Goal: Information Seeking & Learning: Find contact information

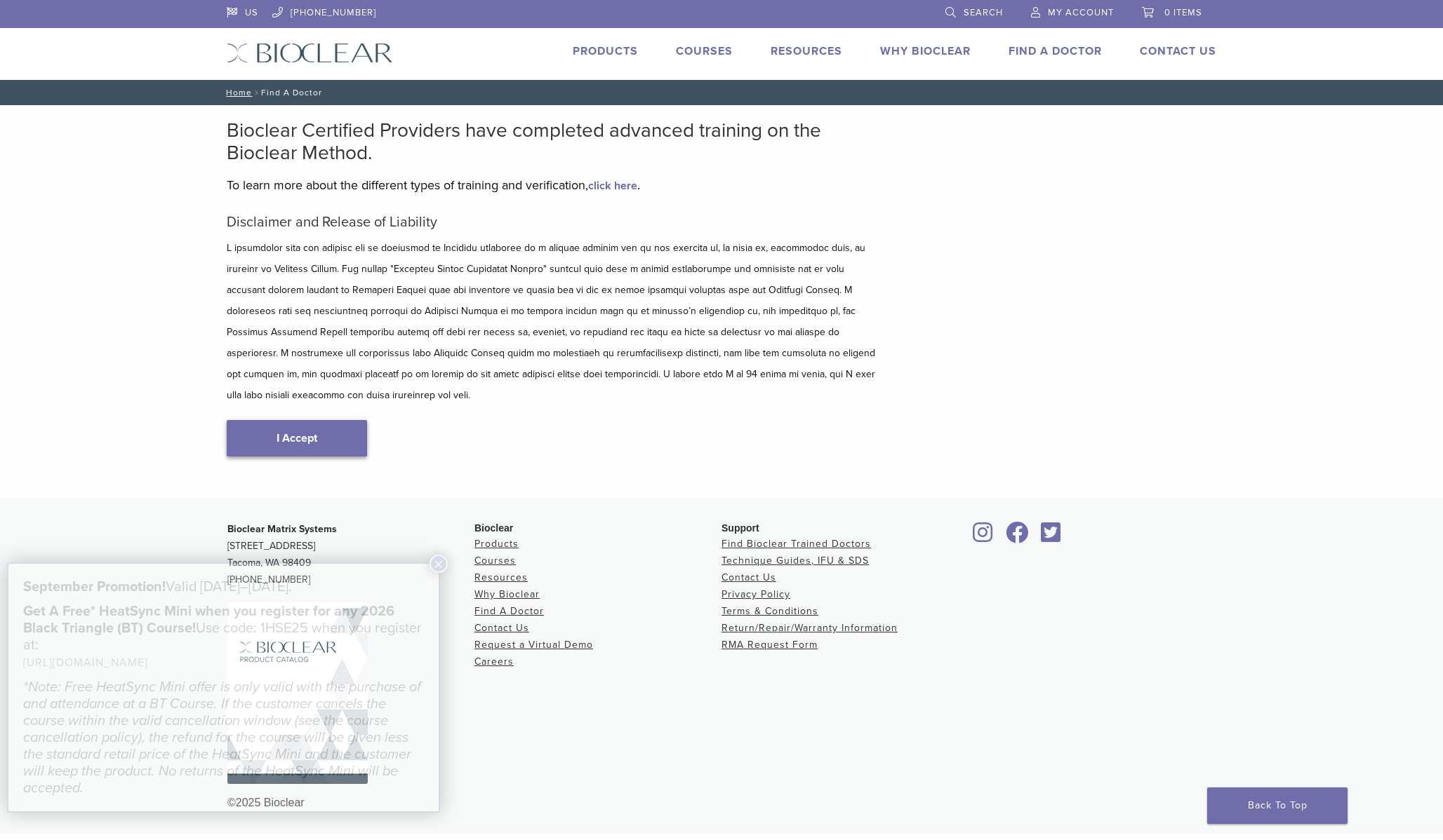
click at [300, 420] on link "I Accept" at bounding box center [296, 438] width 140 height 36
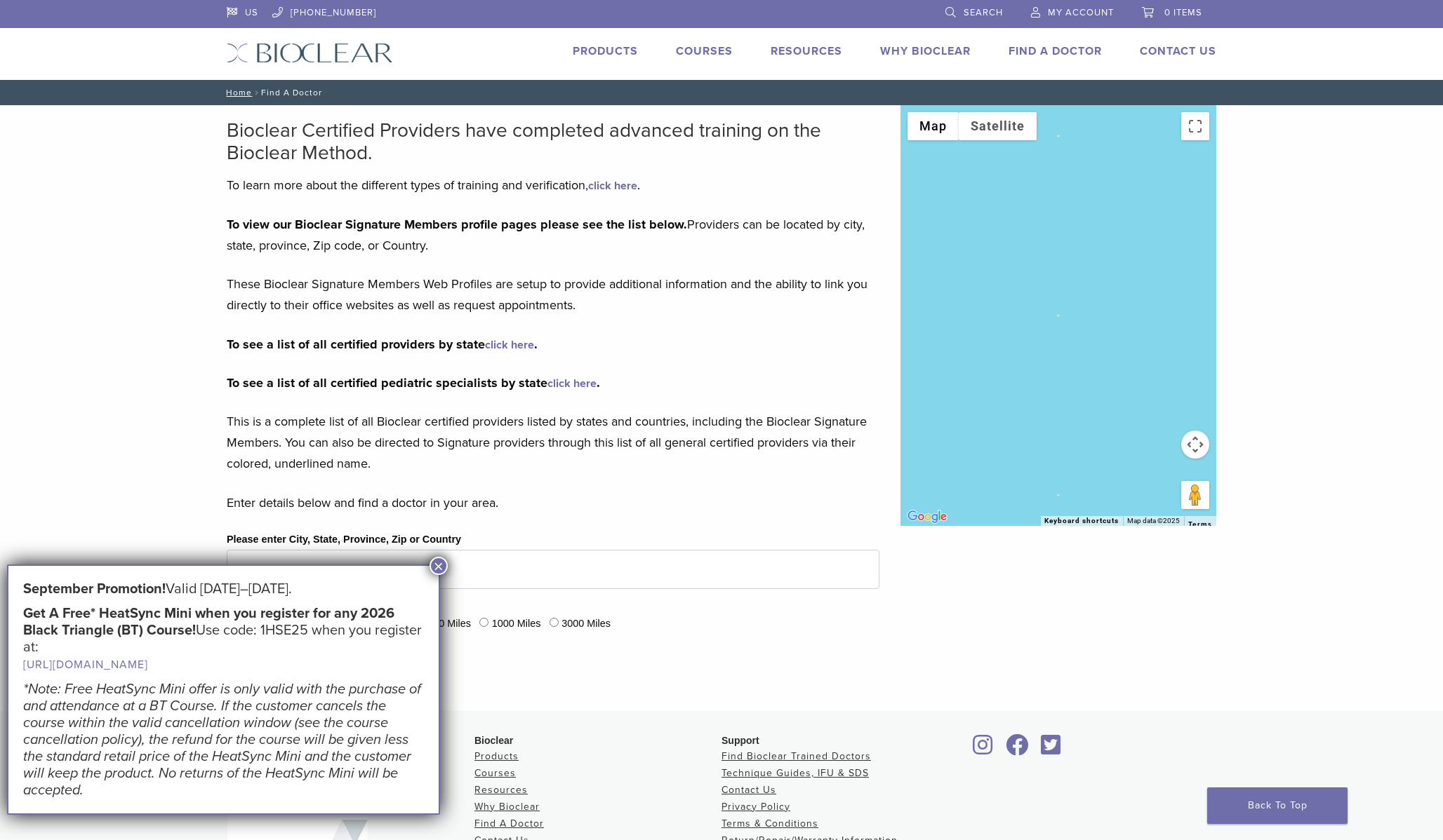
click at [442, 560] on button "×" at bounding box center [439, 566] width 19 height 19
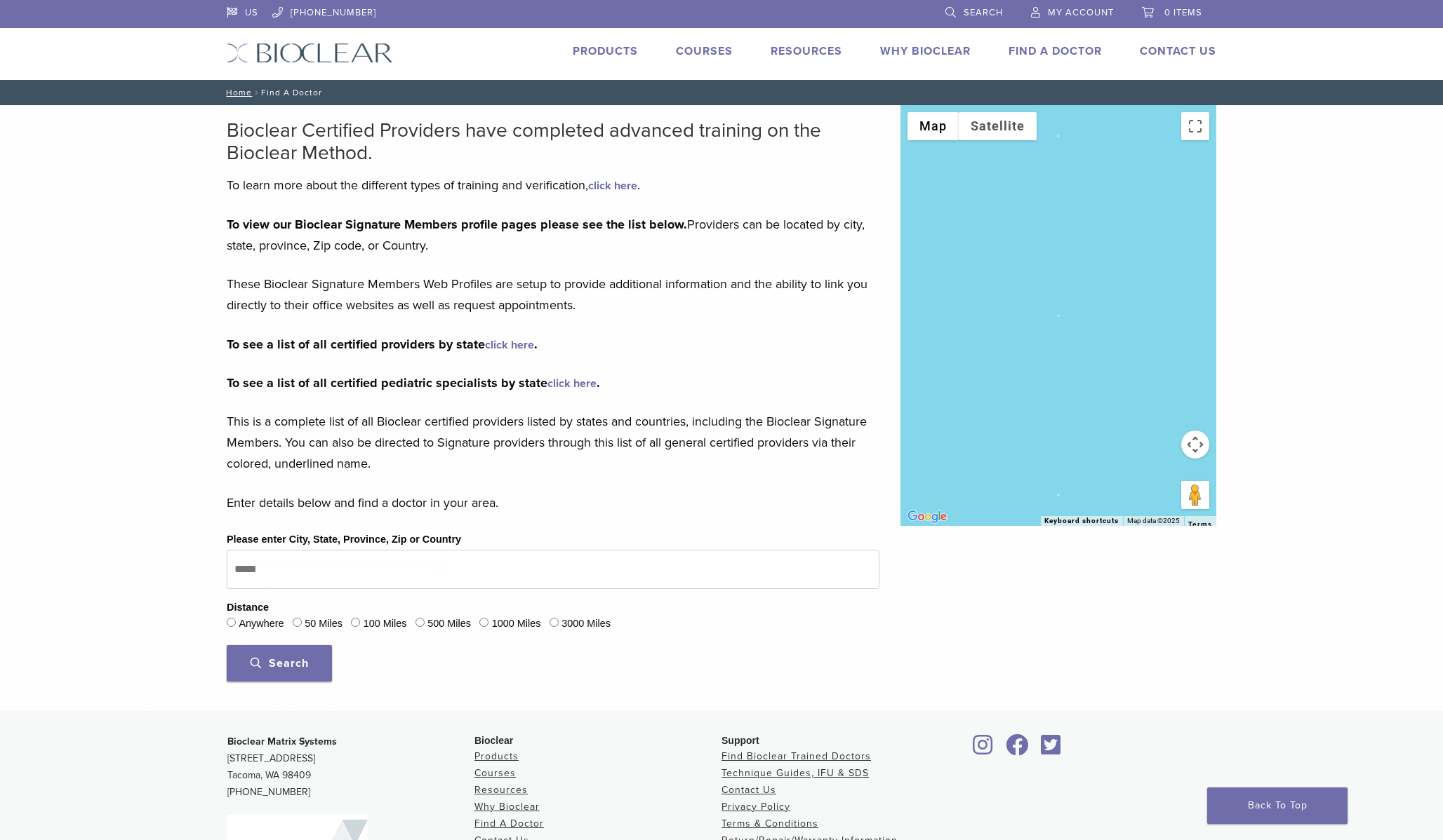
click at [442, 569] on body "US 1.855.712.5327 Search My Account 0 items Cart No products in the cart. Back …" at bounding box center [721, 523] width 1443 height 1046
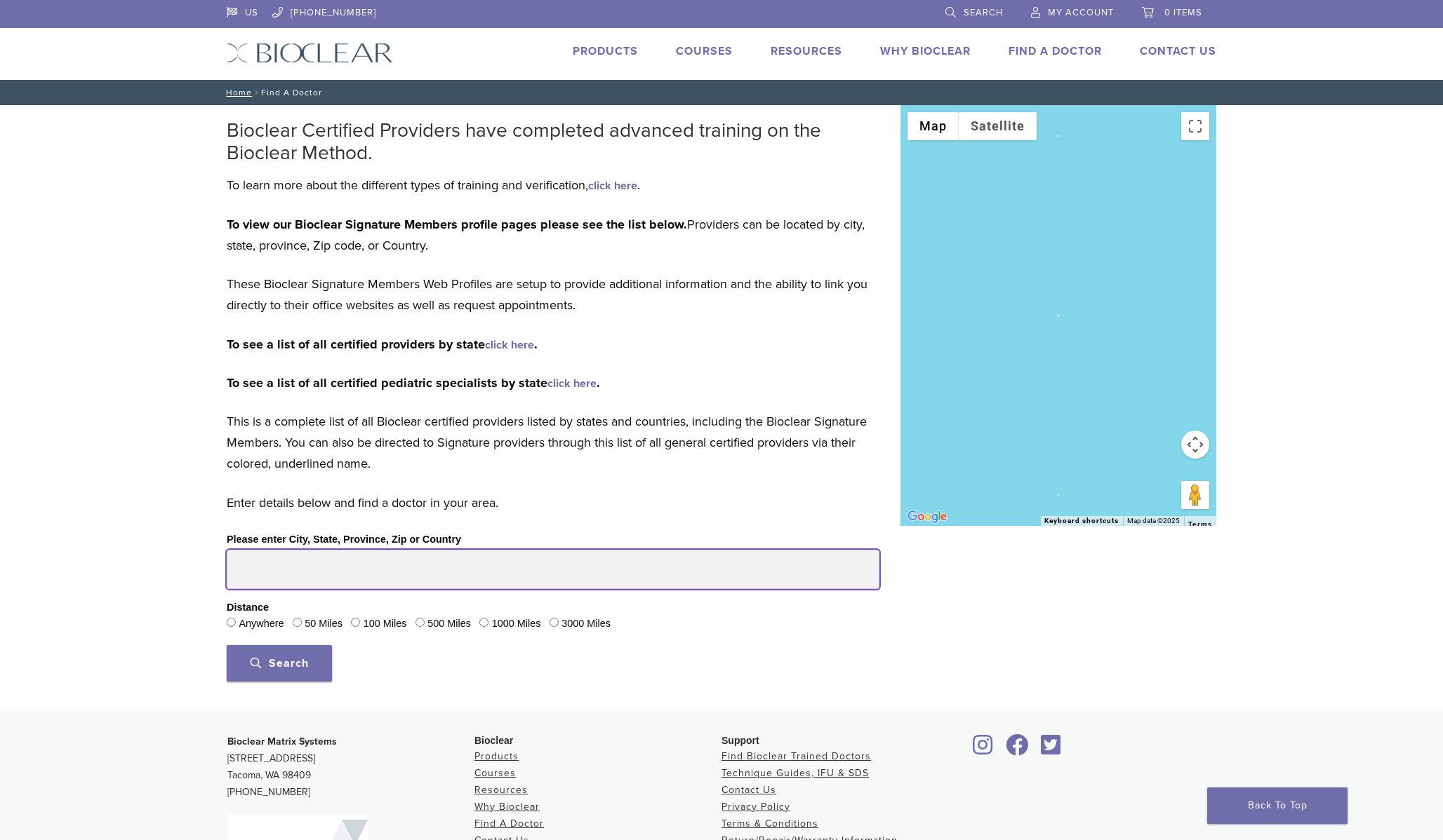
click at [442, 569] on input "Please enter City, State, Province, Zip or Country" at bounding box center [553, 569] width 653 height 39
click at [227, 645] on button "Search" at bounding box center [279, 663] width 105 height 36
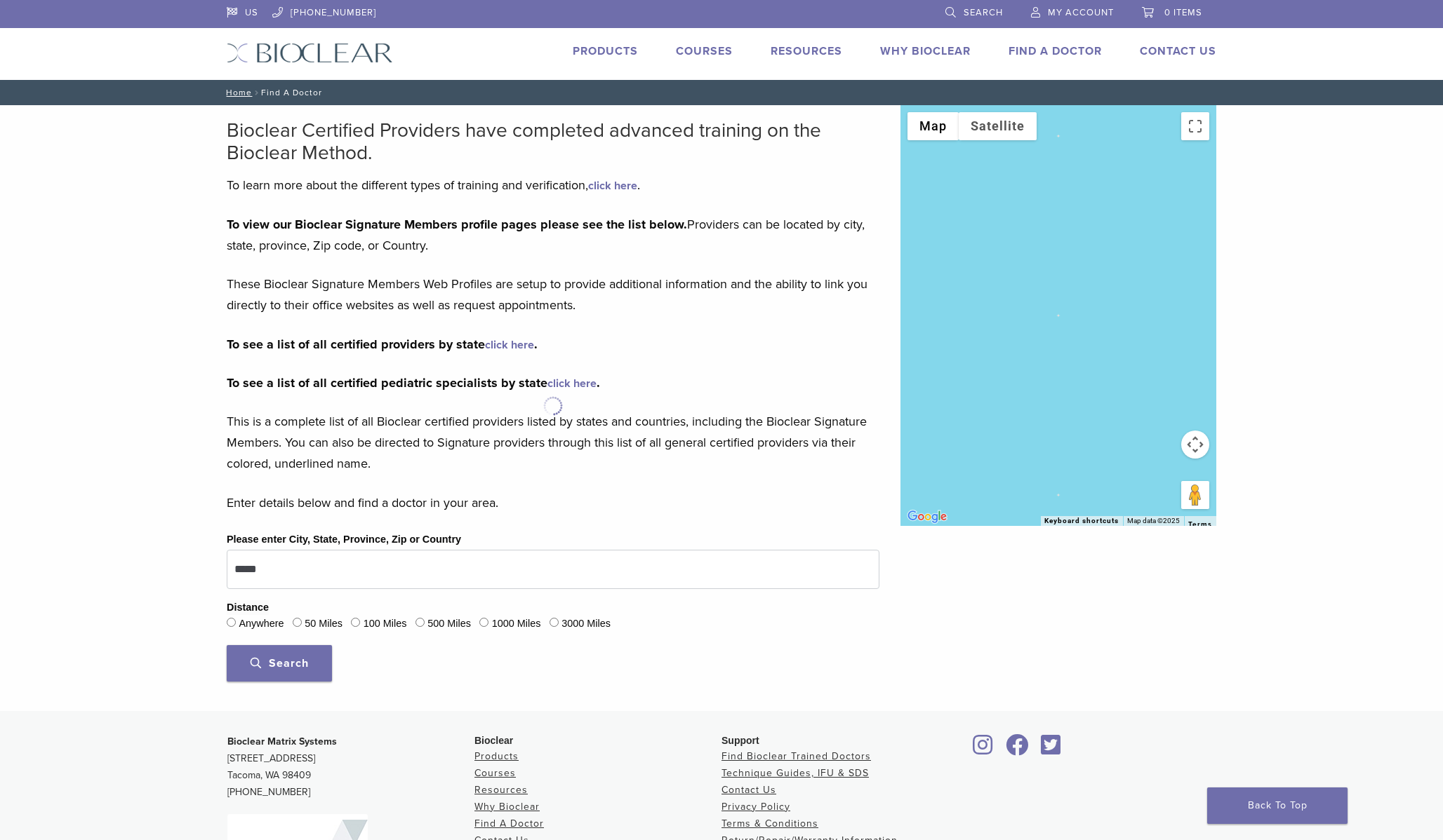
click at [281, 680] on button "Search" at bounding box center [279, 663] width 105 height 36
click at [288, 654] on button "Search" at bounding box center [279, 663] width 105 height 36
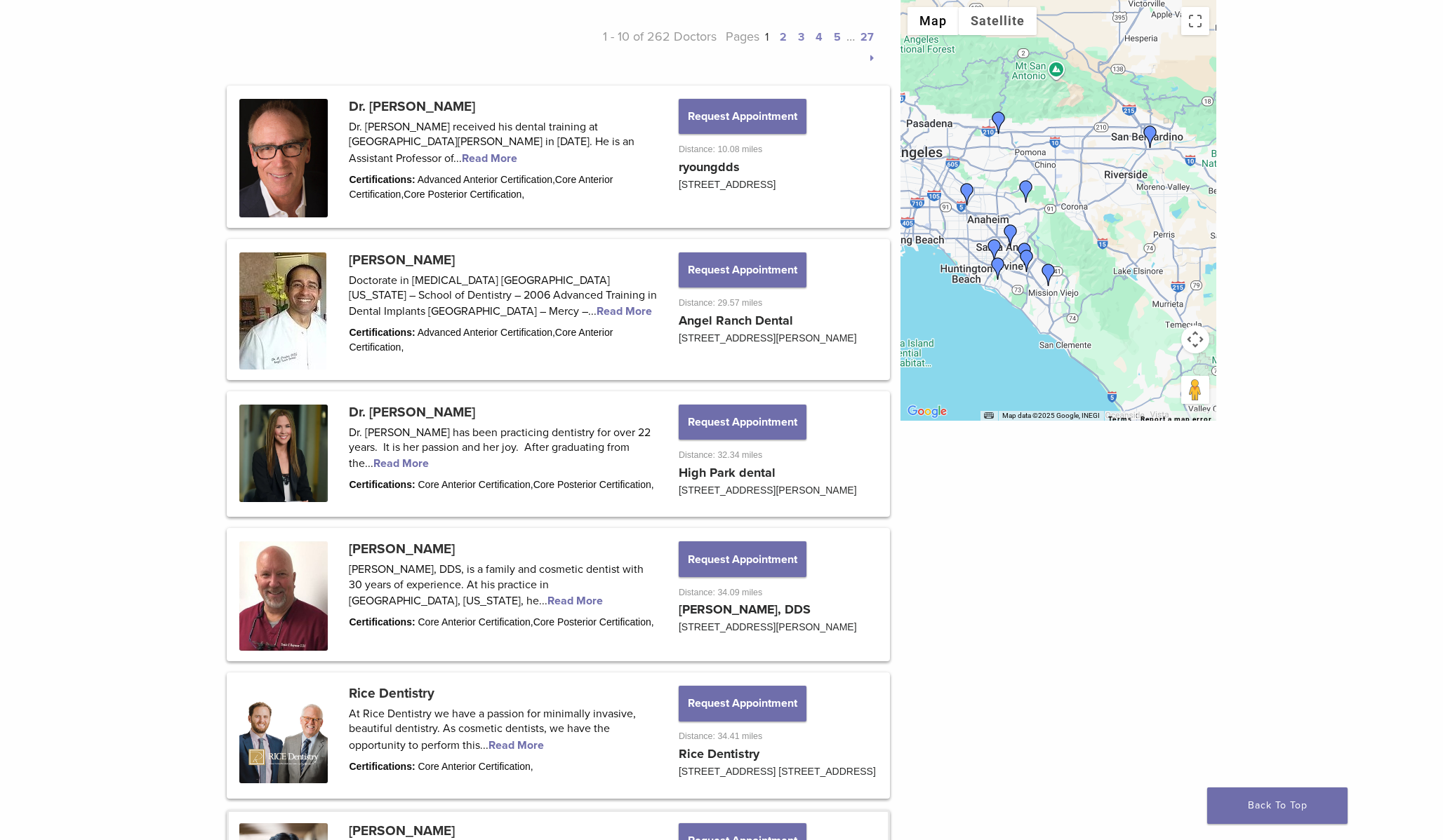
scroll to position [678, 0]
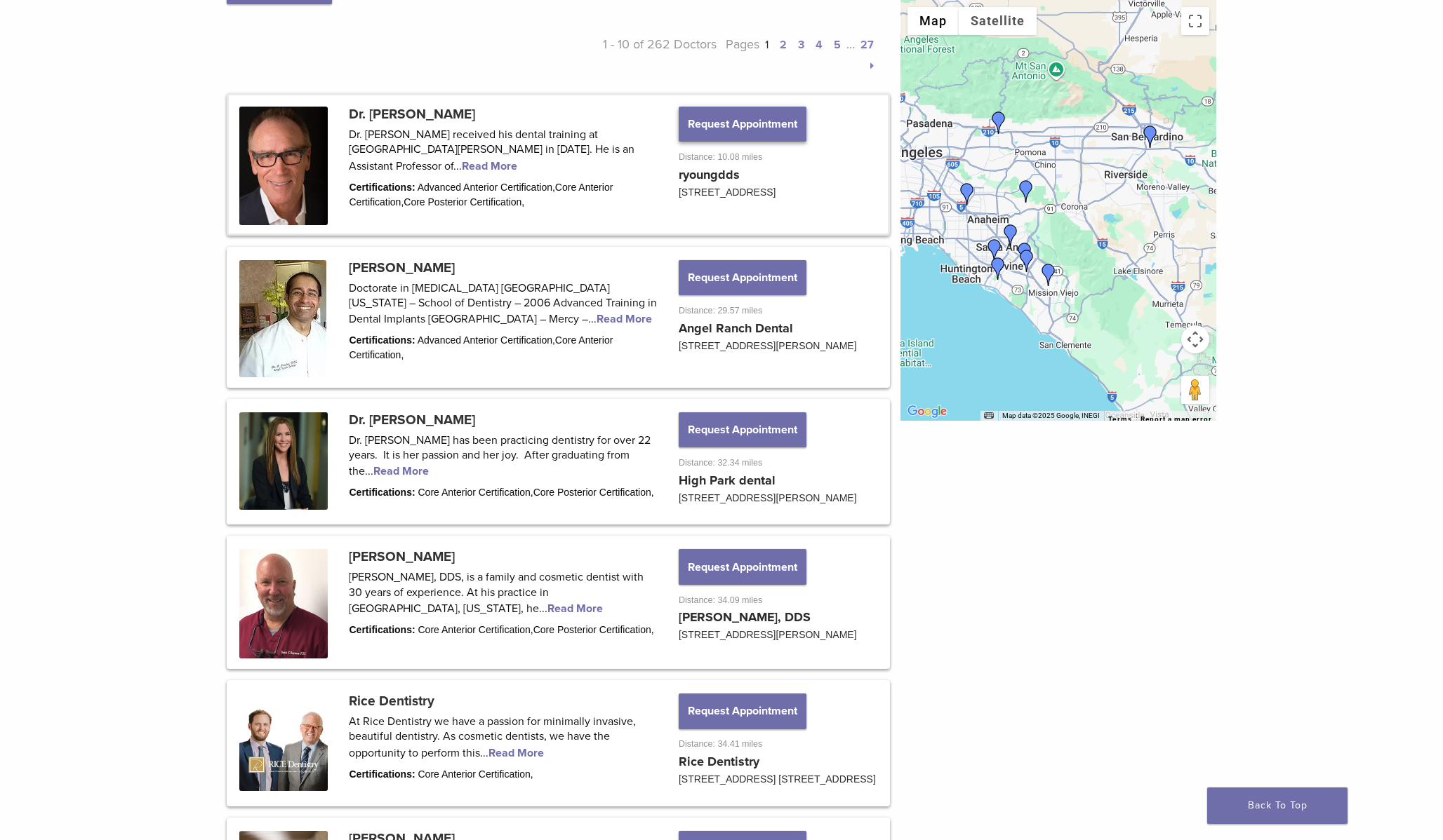
click at [753, 107] on button "Request Appointment" at bounding box center [743, 124] width 127 height 35
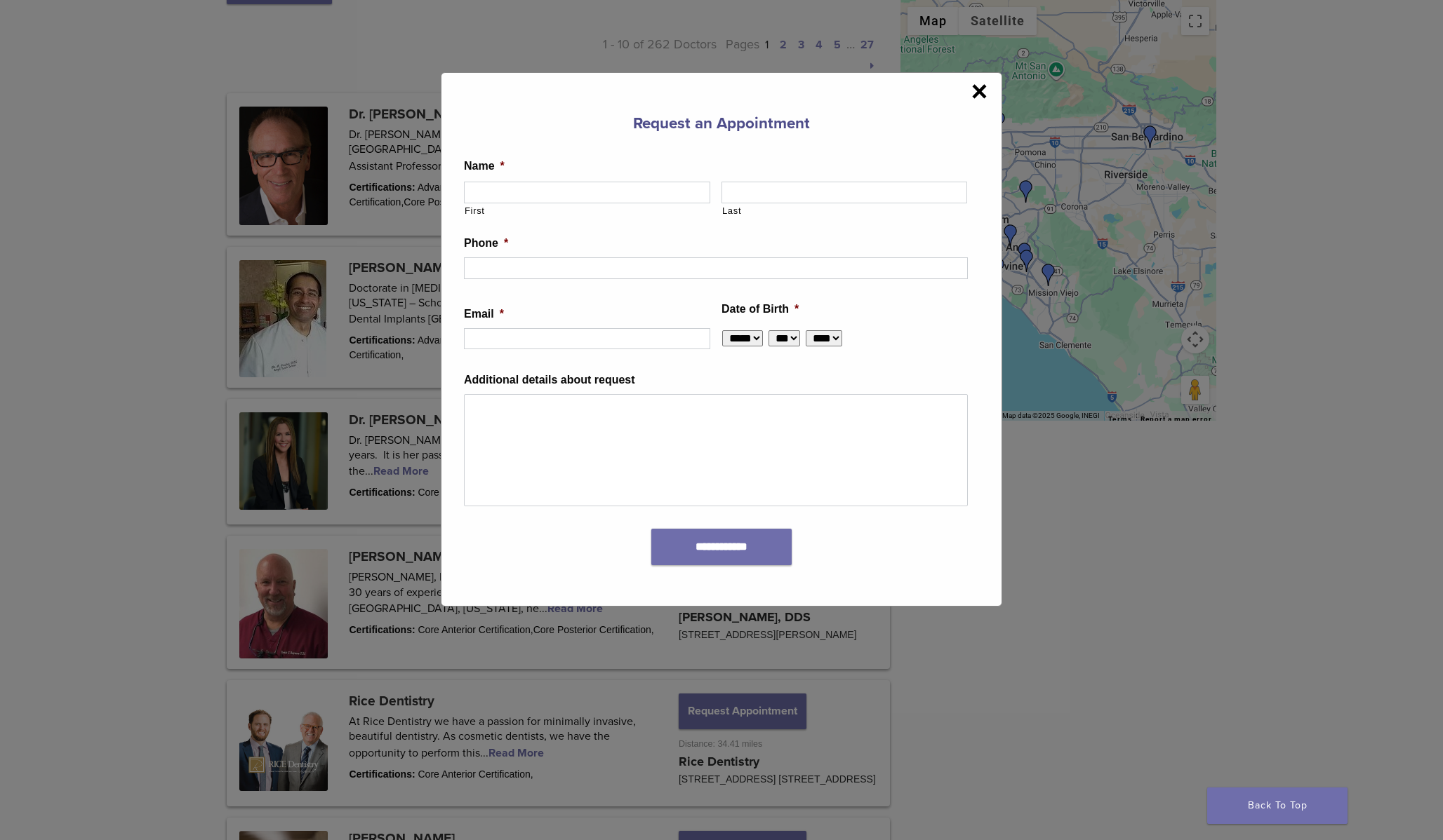
click at [978, 102] on span "×" at bounding box center [980, 91] width 16 height 28
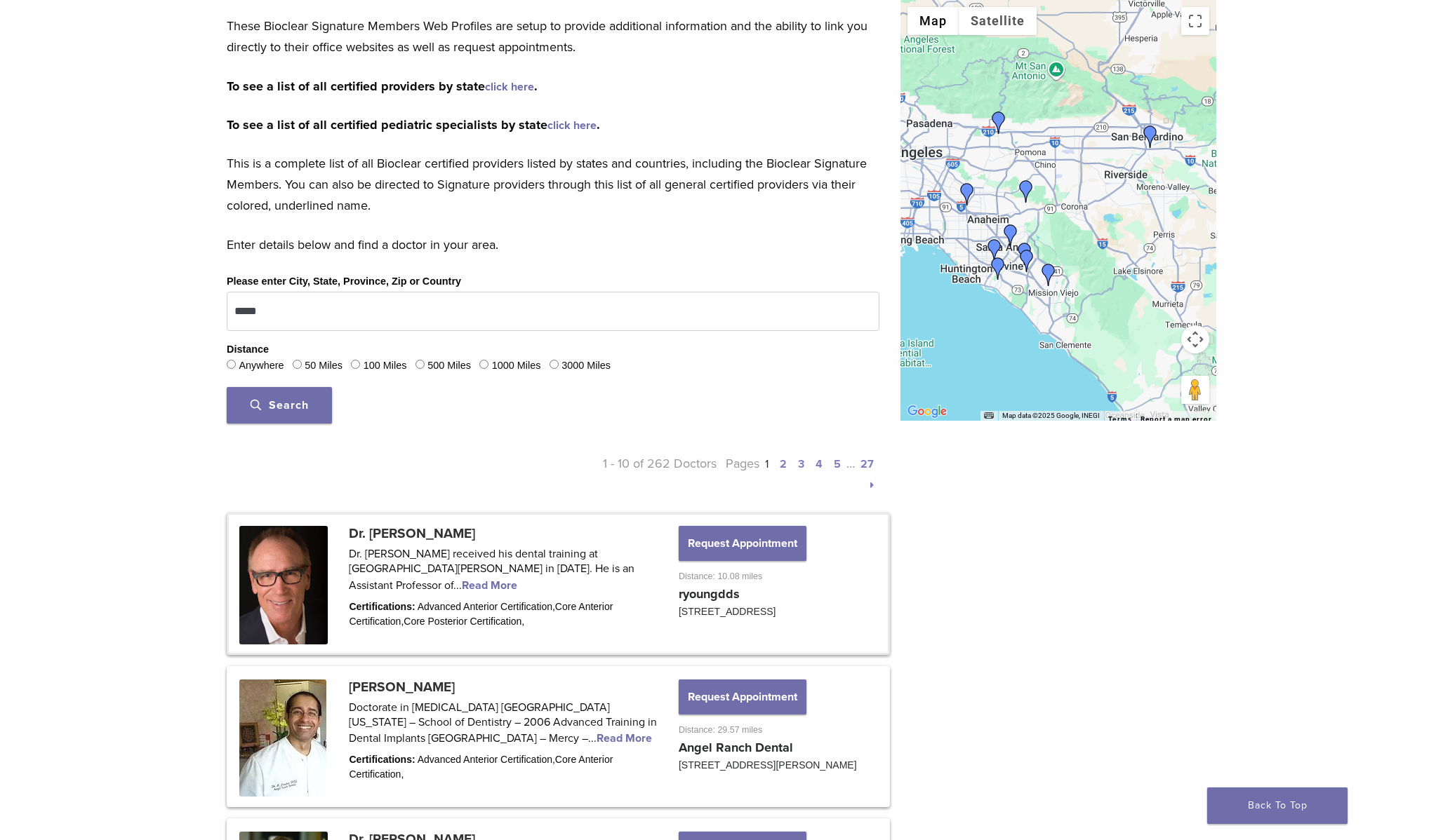
scroll to position [204, 0]
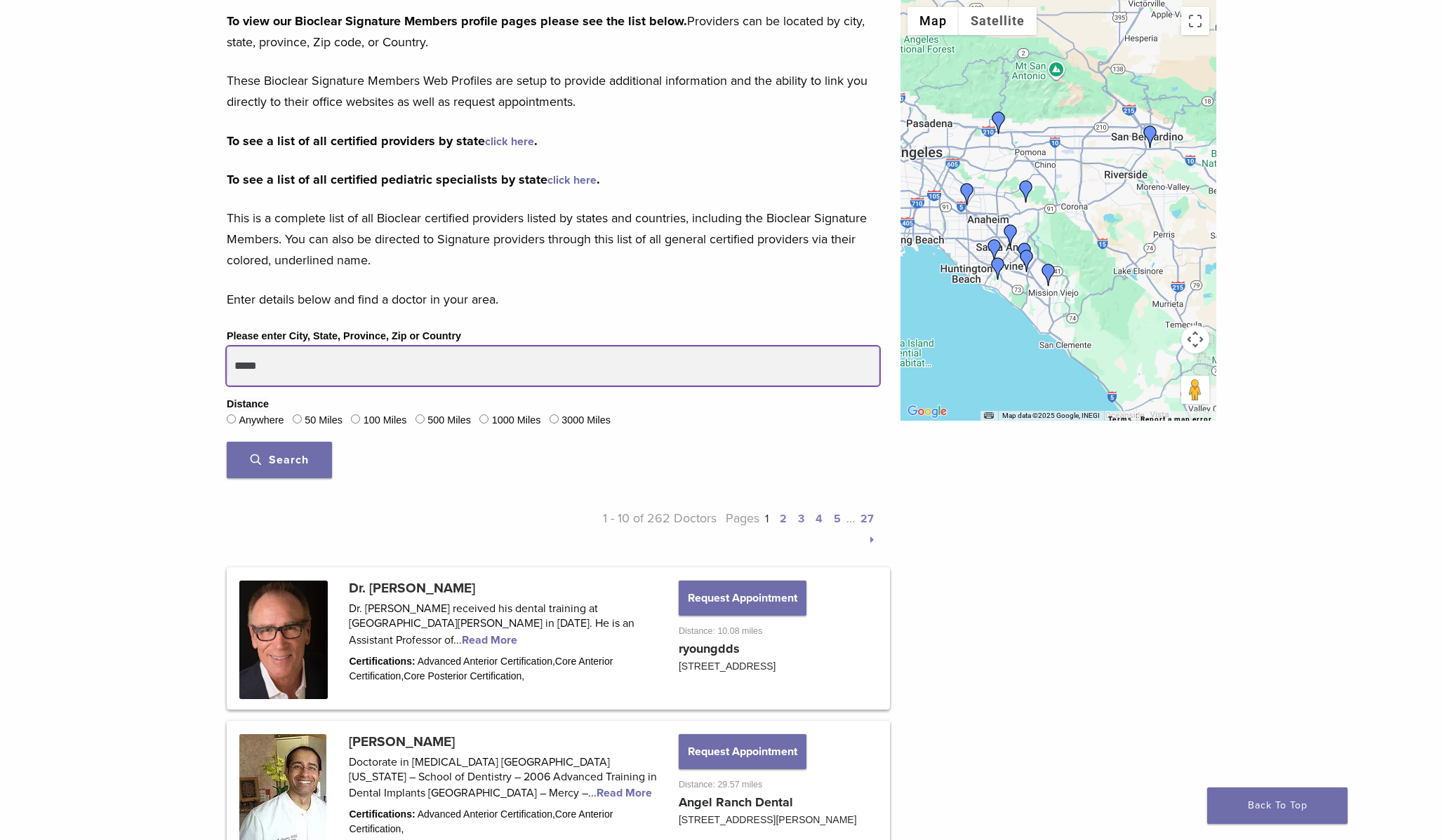
click at [403, 364] on input "*****" at bounding box center [553, 366] width 653 height 39
type input "**********"
click at [227, 442] on button "Search" at bounding box center [279, 460] width 105 height 36
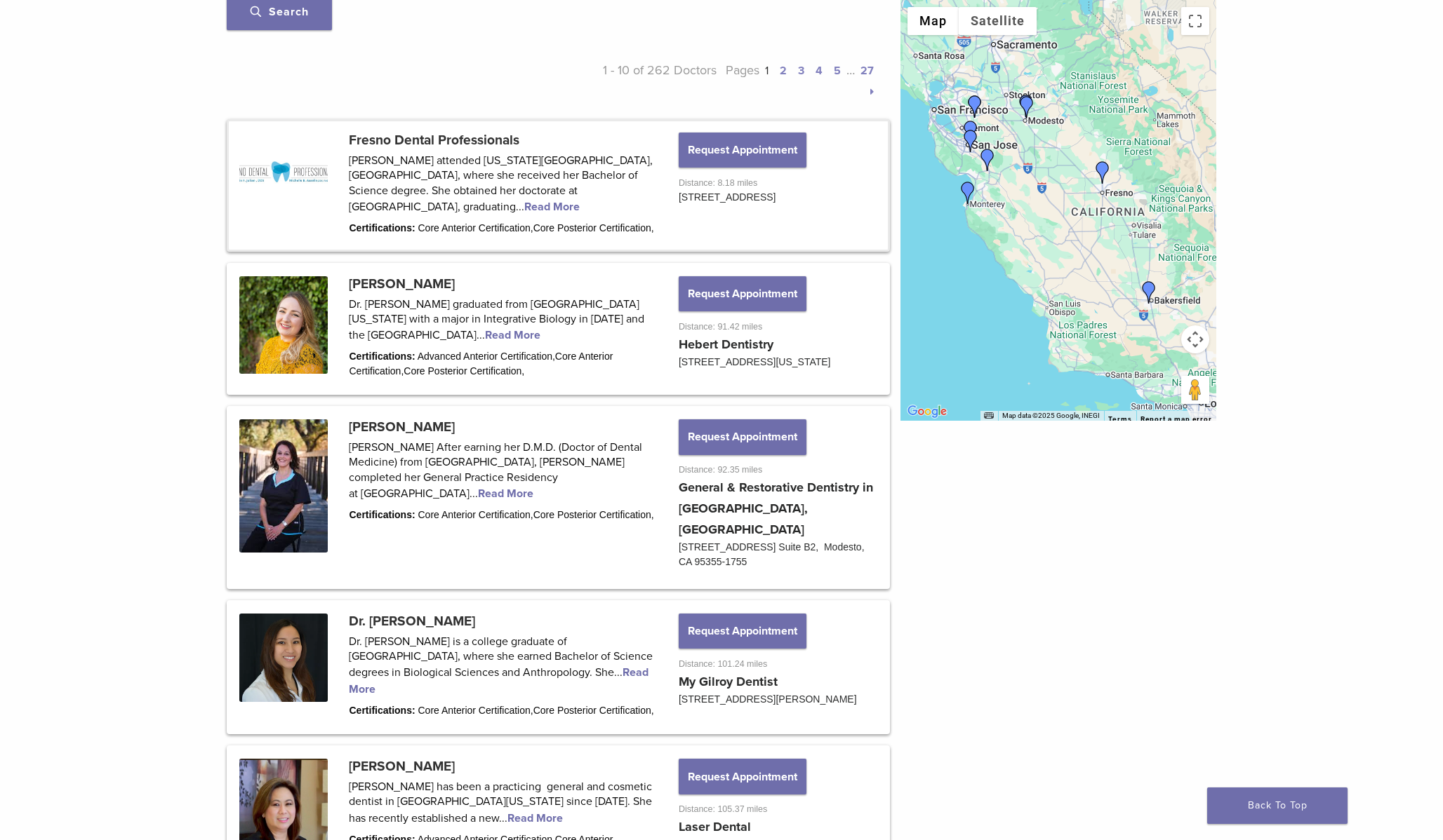
scroll to position [627, 0]
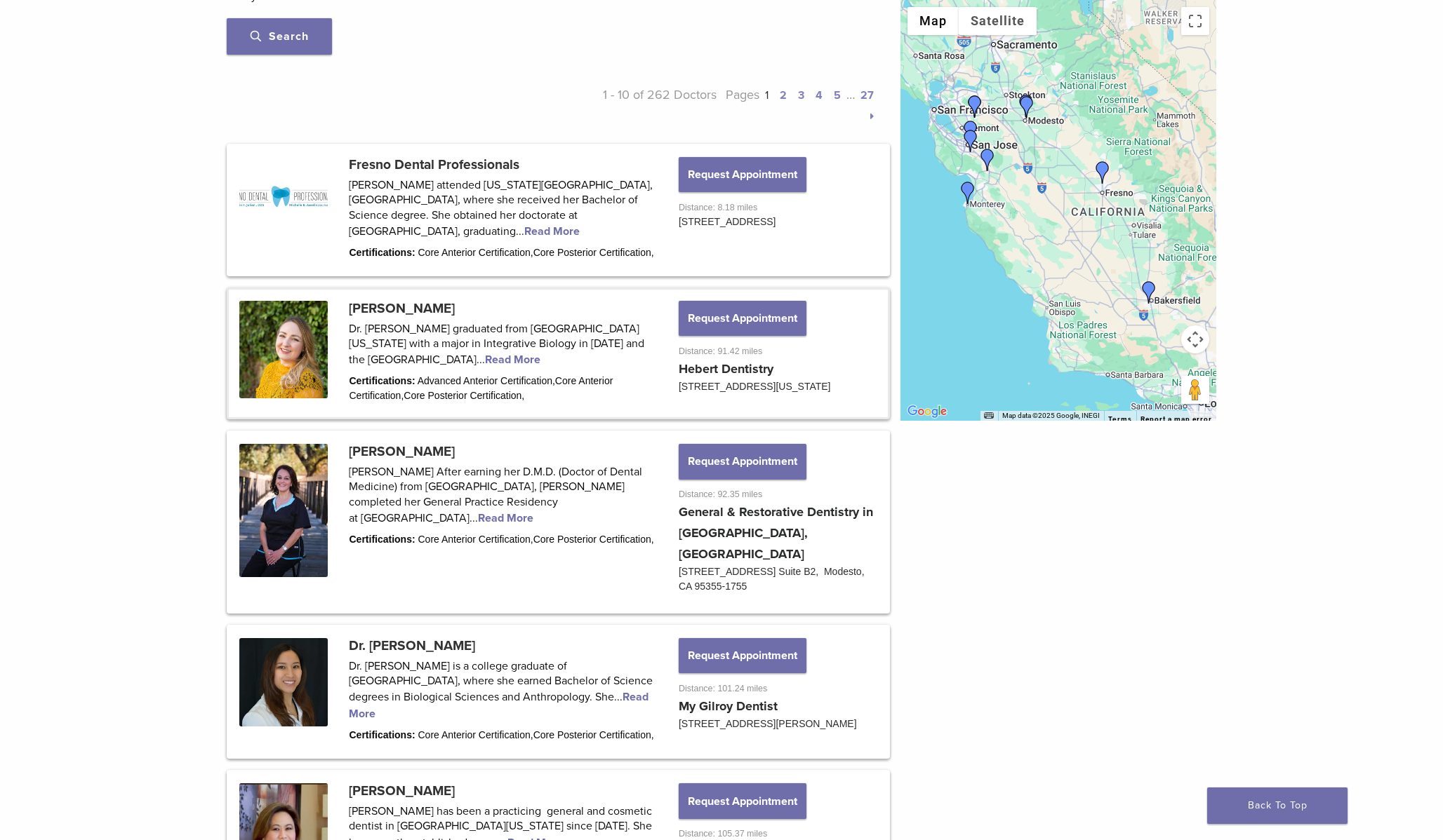
click at [448, 360] on link at bounding box center [558, 353] width 659 height 127
click at [434, 366] on link at bounding box center [558, 353] width 659 height 127
click at [447, 362] on link at bounding box center [558, 353] width 659 height 127
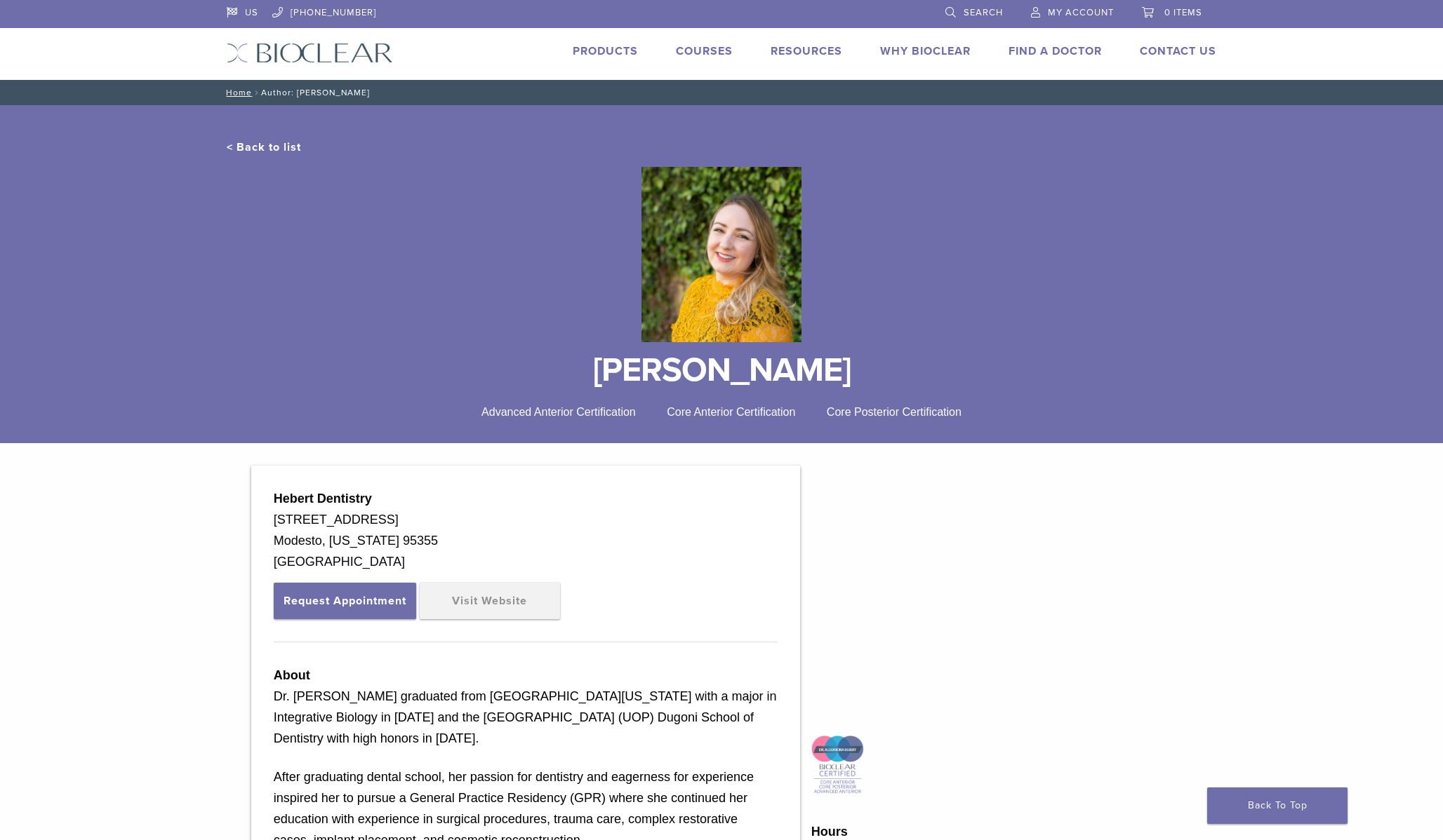
click at [422, 316] on div at bounding box center [721, 254] width 989 height 198
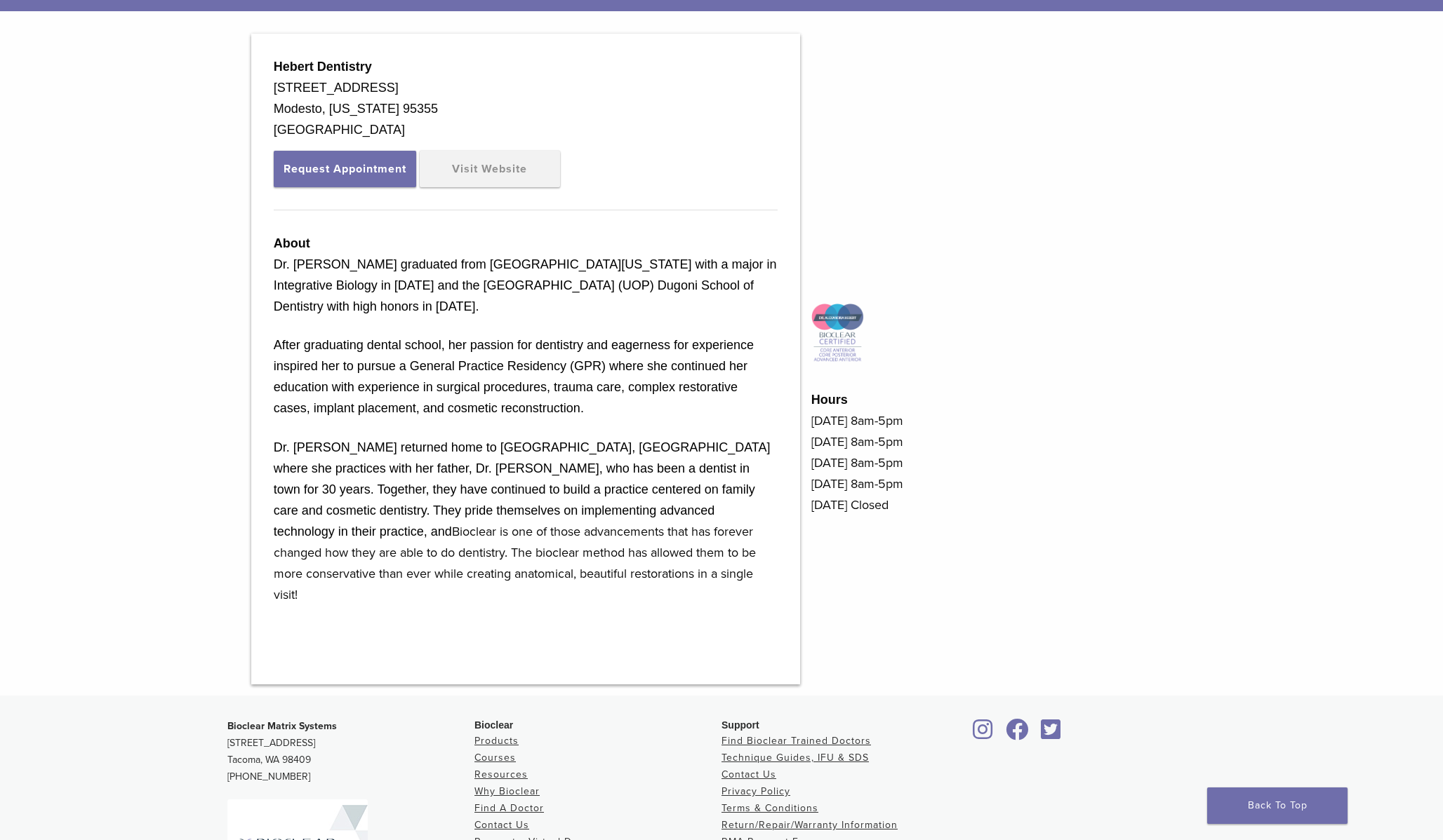
scroll to position [464, 0]
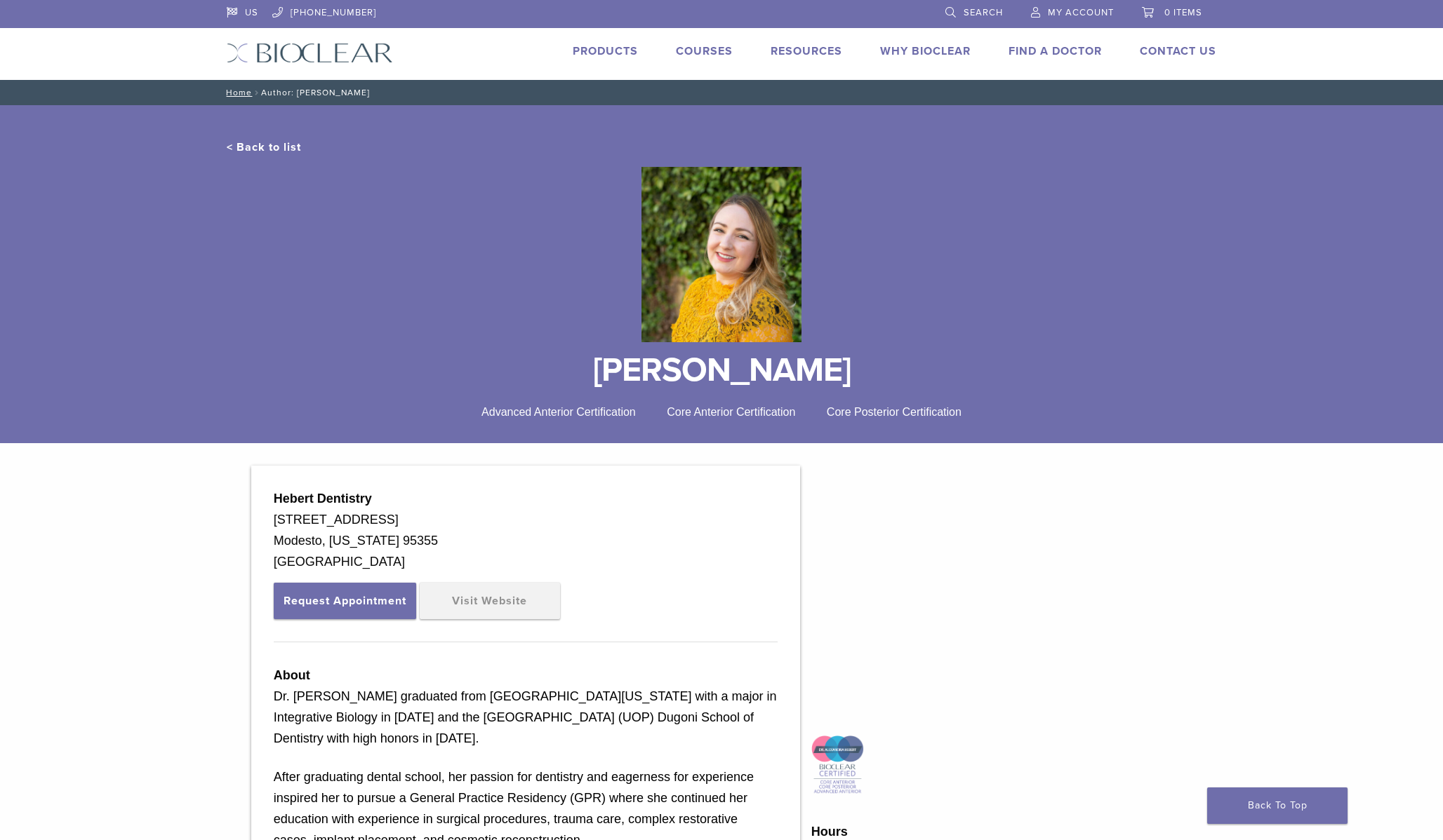
click at [265, 152] on link "< Back to list" at bounding box center [264, 147] width 74 height 14
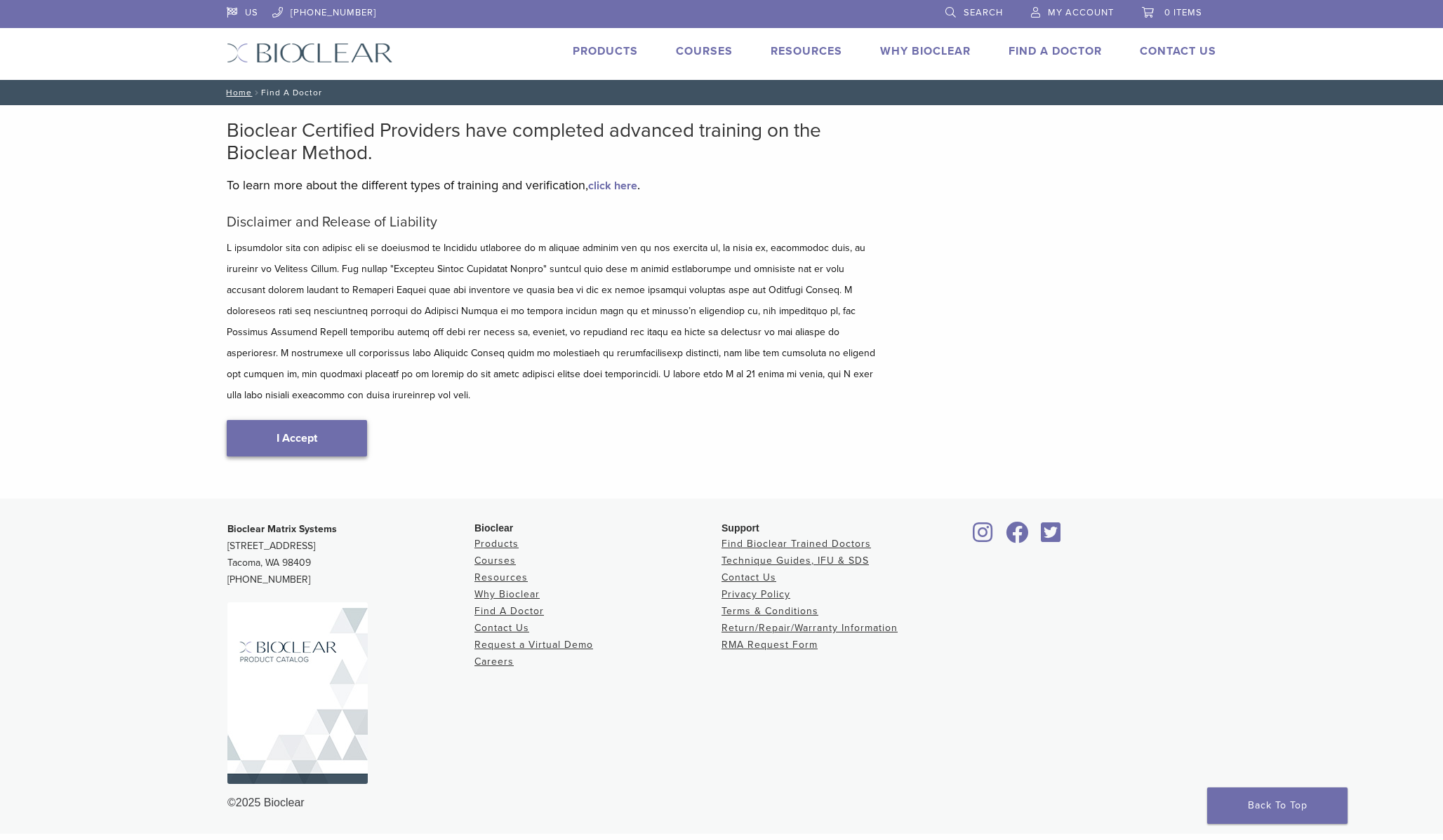
click at [267, 420] on link "I Accept" at bounding box center [296, 438] width 140 height 36
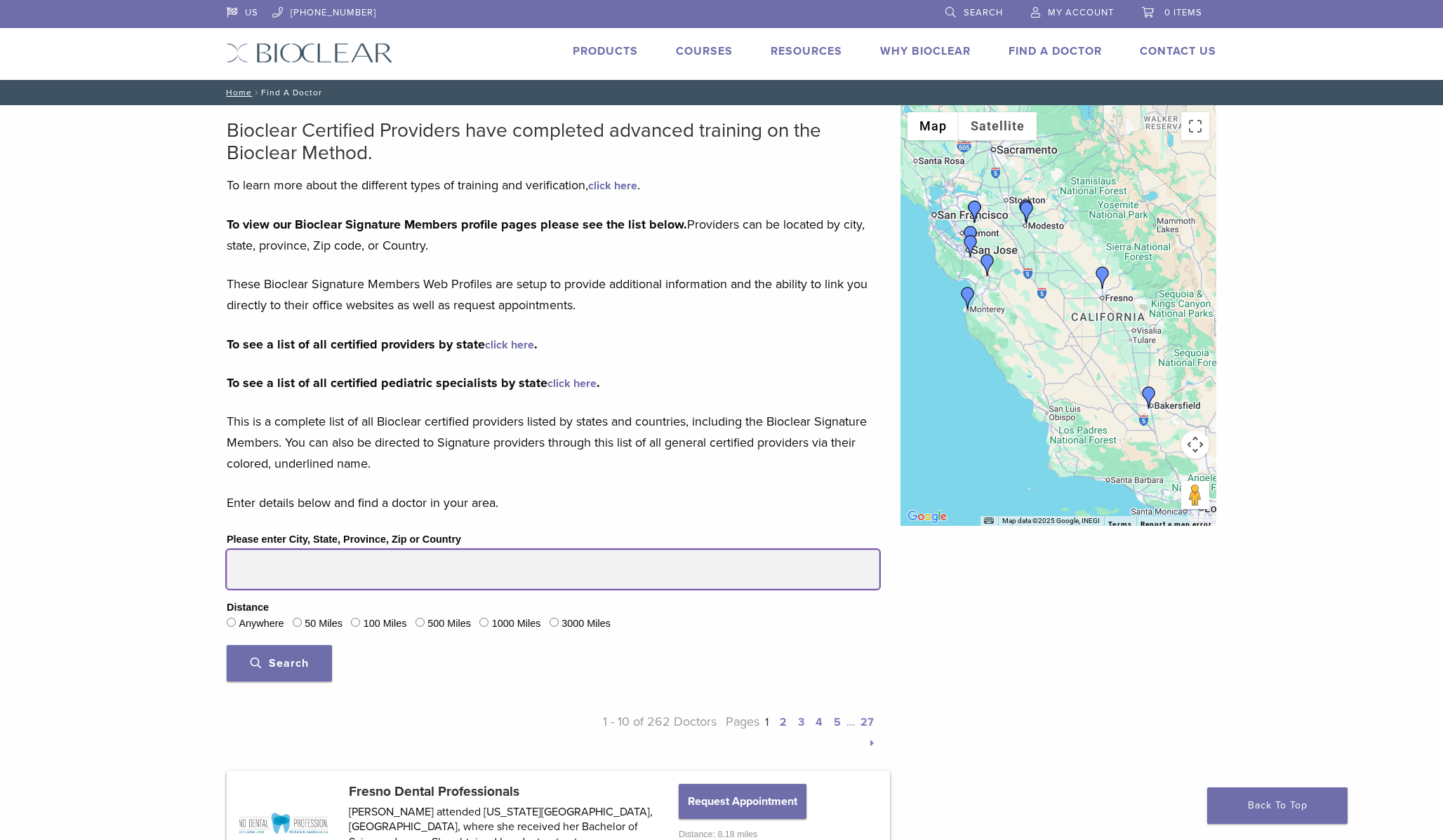
click at [276, 567] on input "Please enter City, State, Province, Zip or Country" at bounding box center [553, 569] width 653 height 39
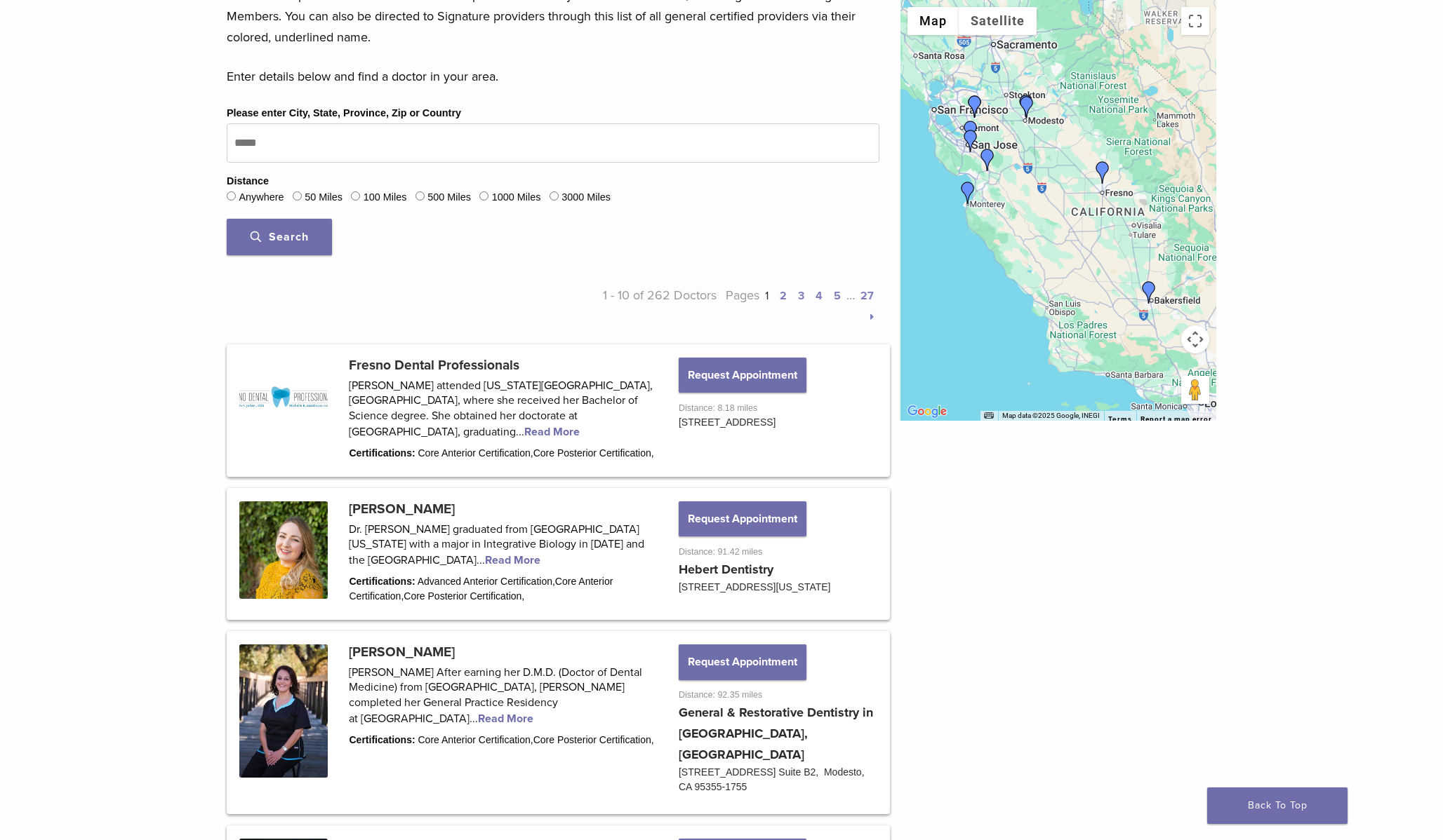
click at [170, 595] on div "Bioclear Certified Providers have completed advanced training on the Bioclear M…" at bounding box center [721, 776] width 1443 height 2194
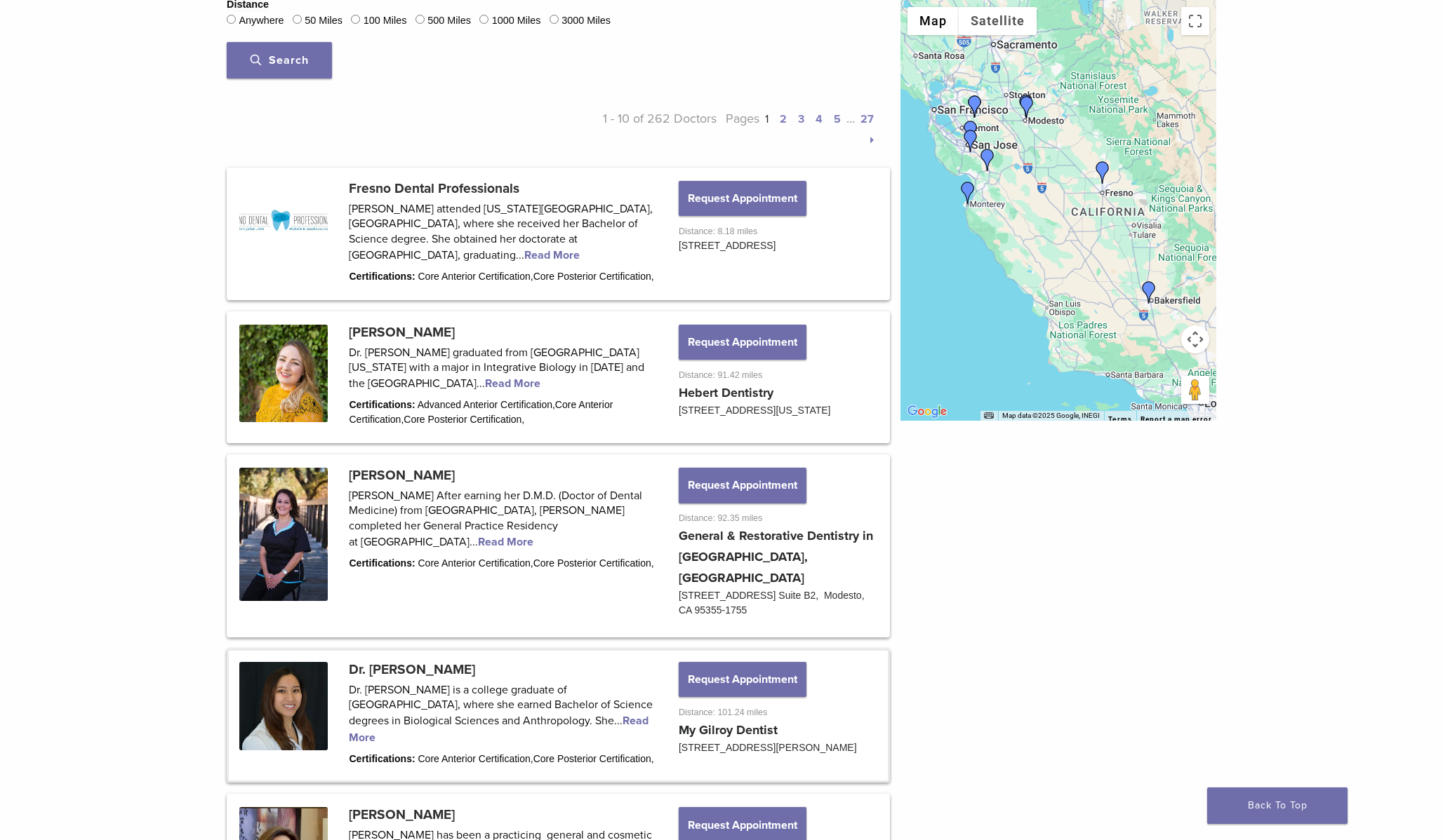
scroll to position [601, 0]
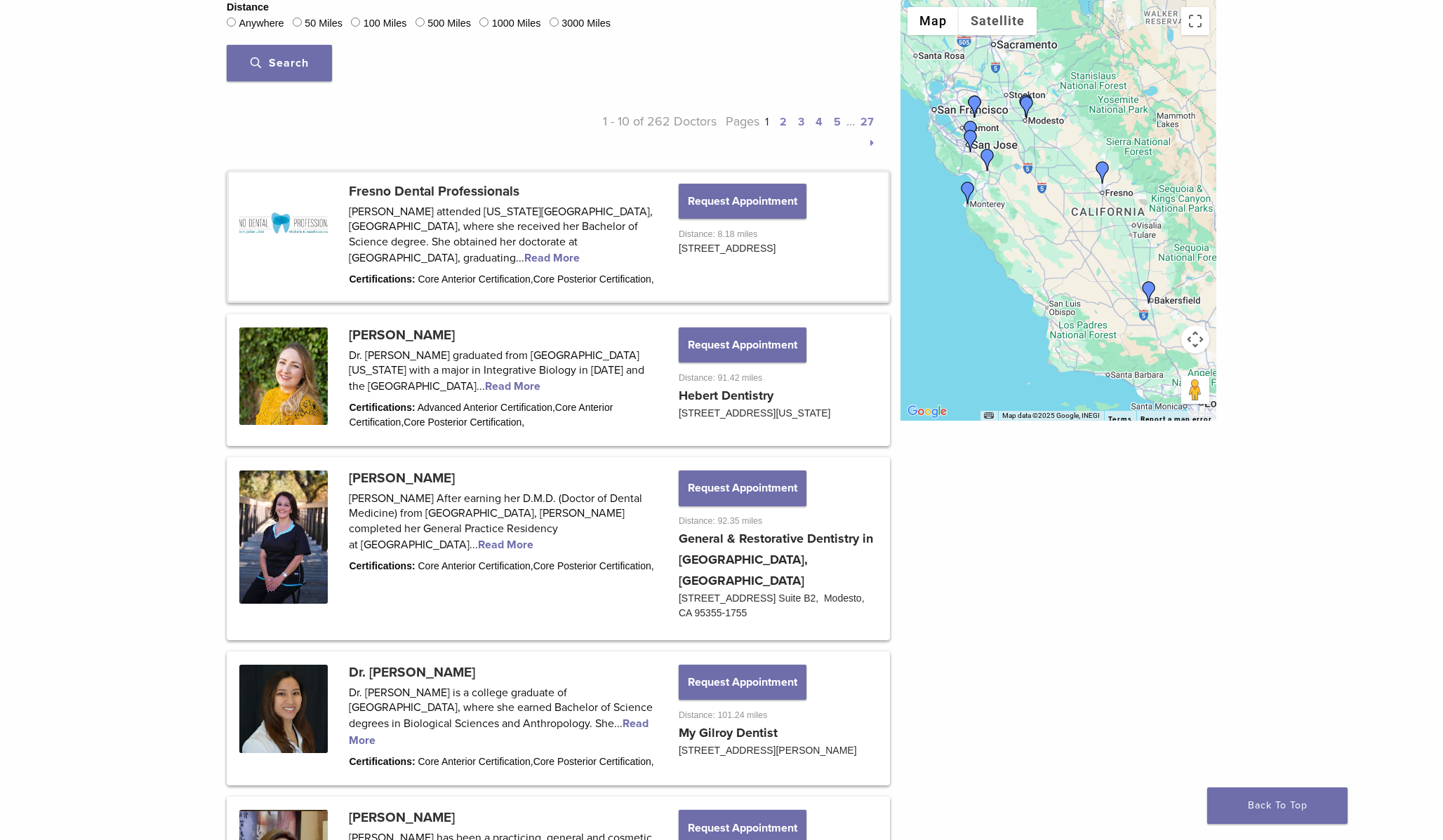
click at [563, 241] on link at bounding box center [558, 236] width 659 height 128
click at [558, 248] on link at bounding box center [558, 236] width 659 height 128
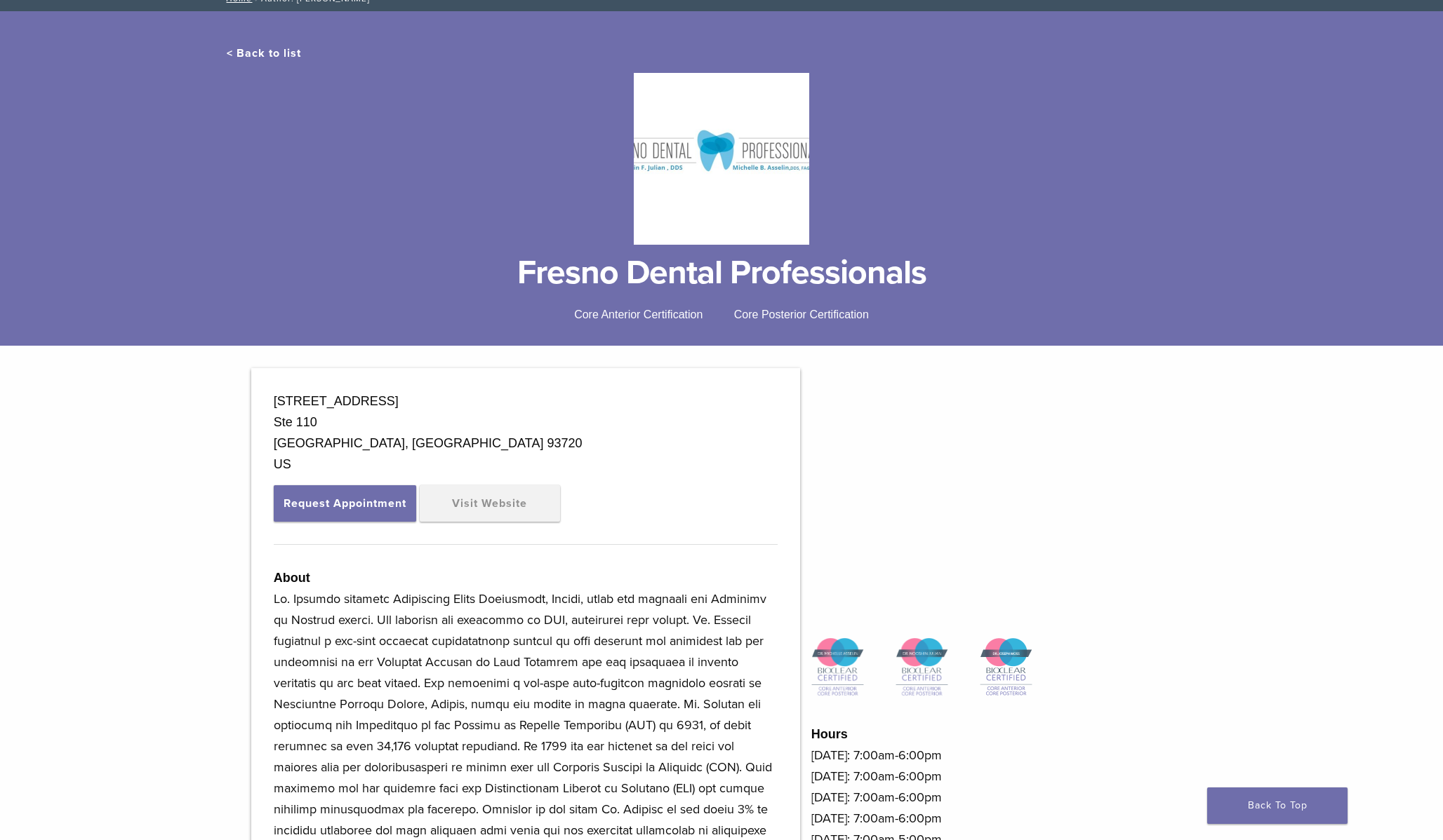
scroll to position [149, 0]
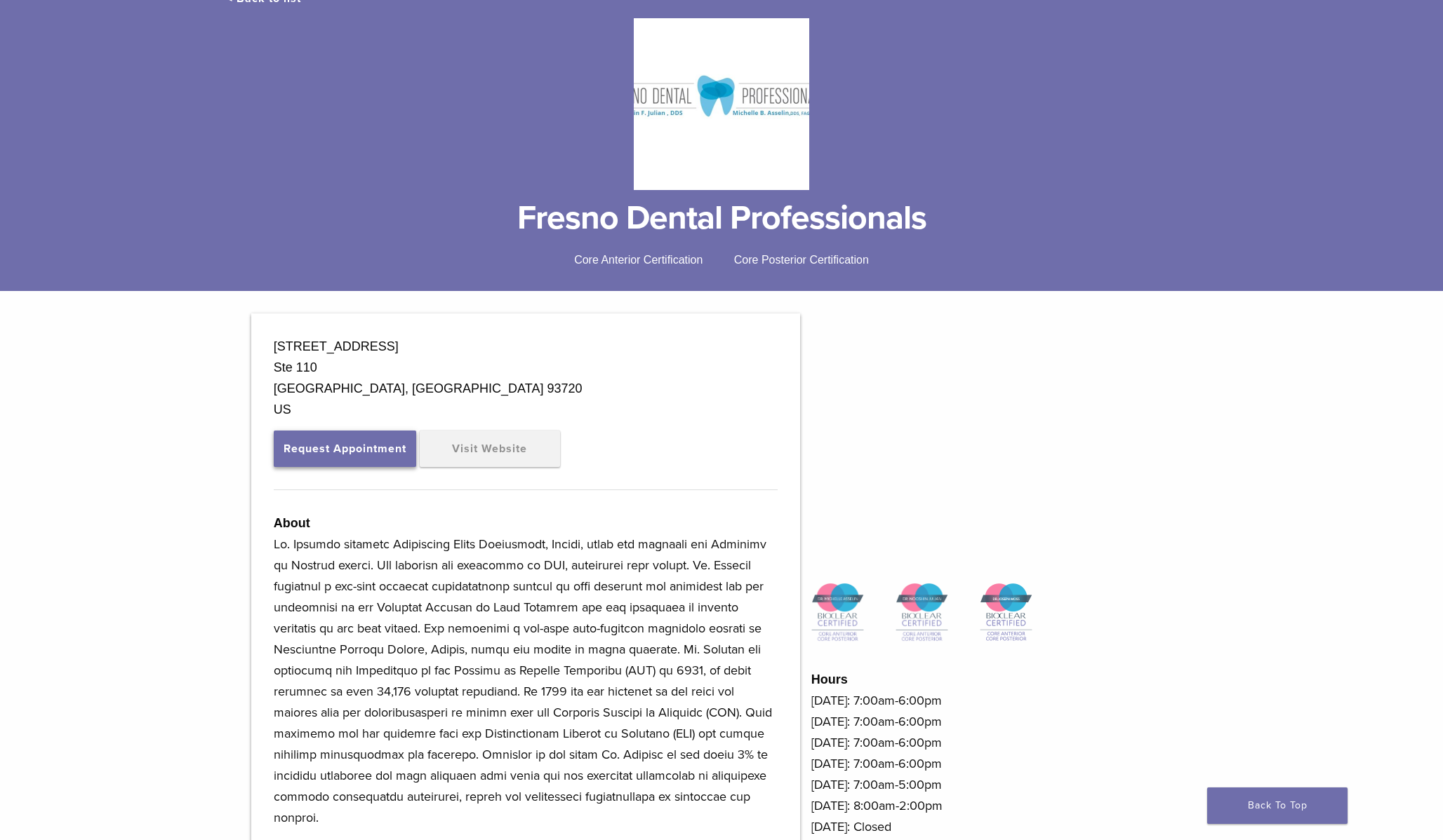
click at [388, 438] on button "Request Appointment" at bounding box center [345, 448] width 142 height 36
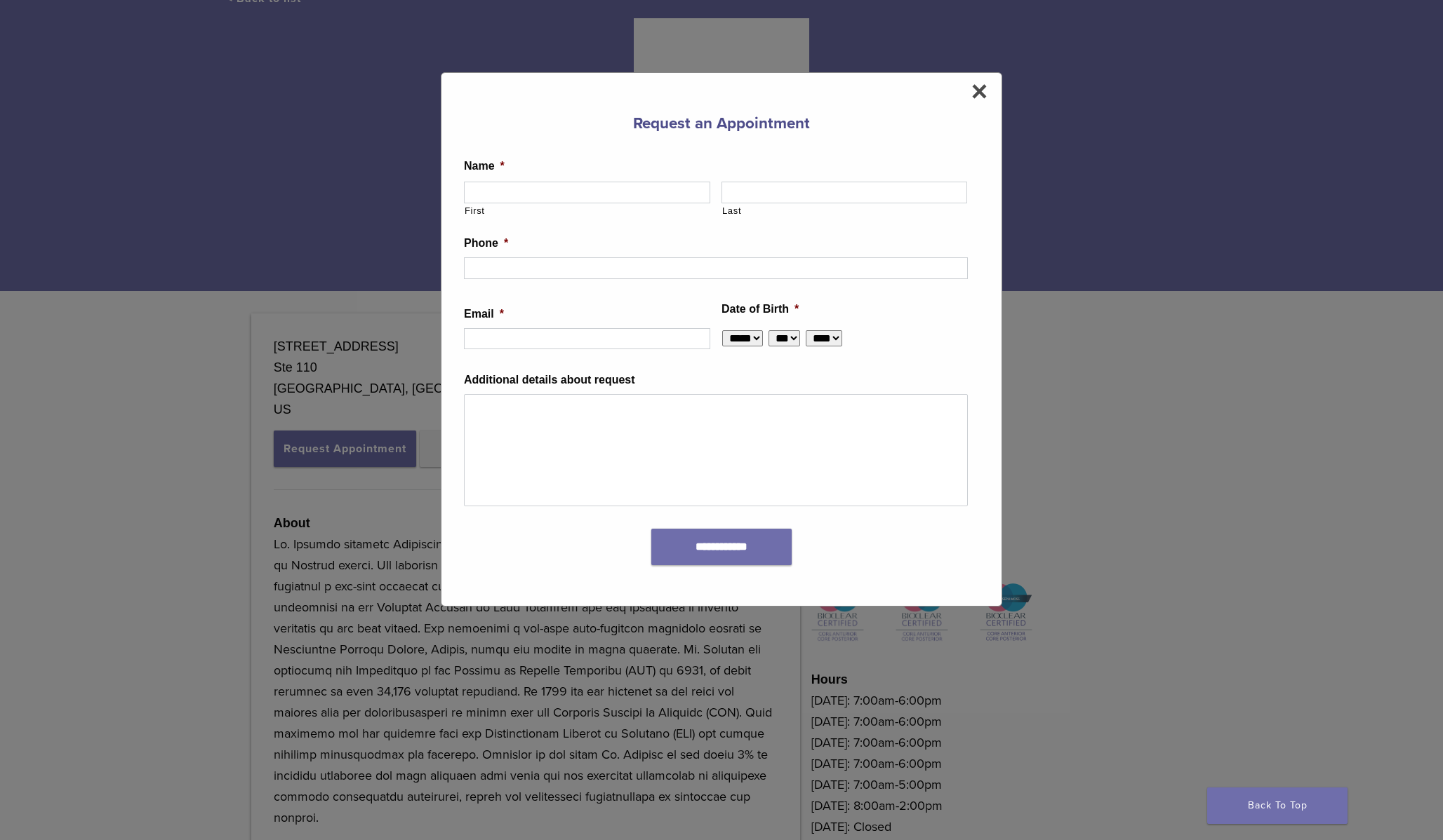
click at [266, 528] on div "**********" at bounding box center [721, 420] width 1443 height 840
click at [985, 73] on div "**********" at bounding box center [722, 340] width 562 height 535
click at [983, 96] on span "×" at bounding box center [980, 91] width 16 height 28
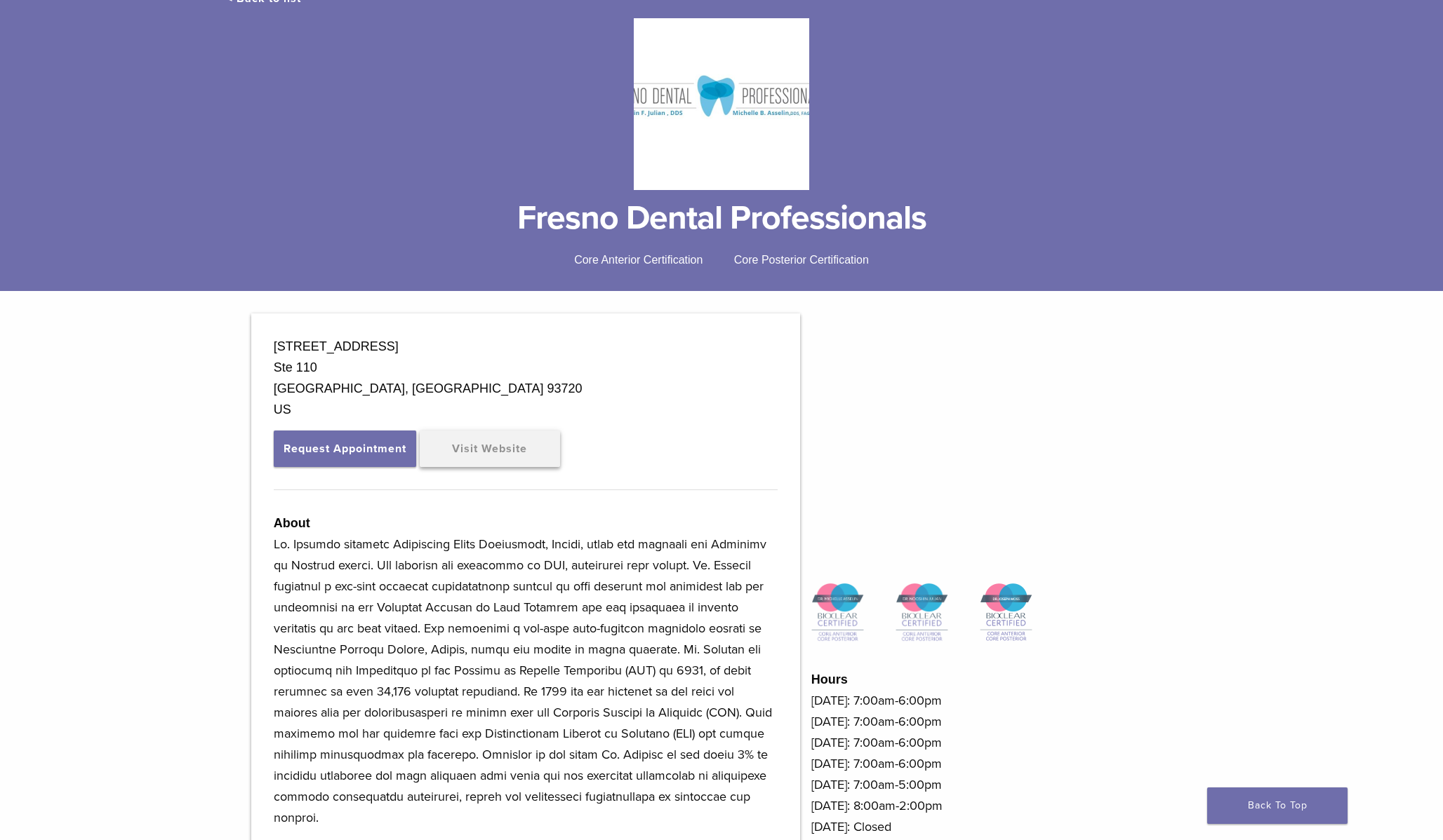
click at [511, 450] on link "Visit Website" at bounding box center [489, 448] width 140 height 36
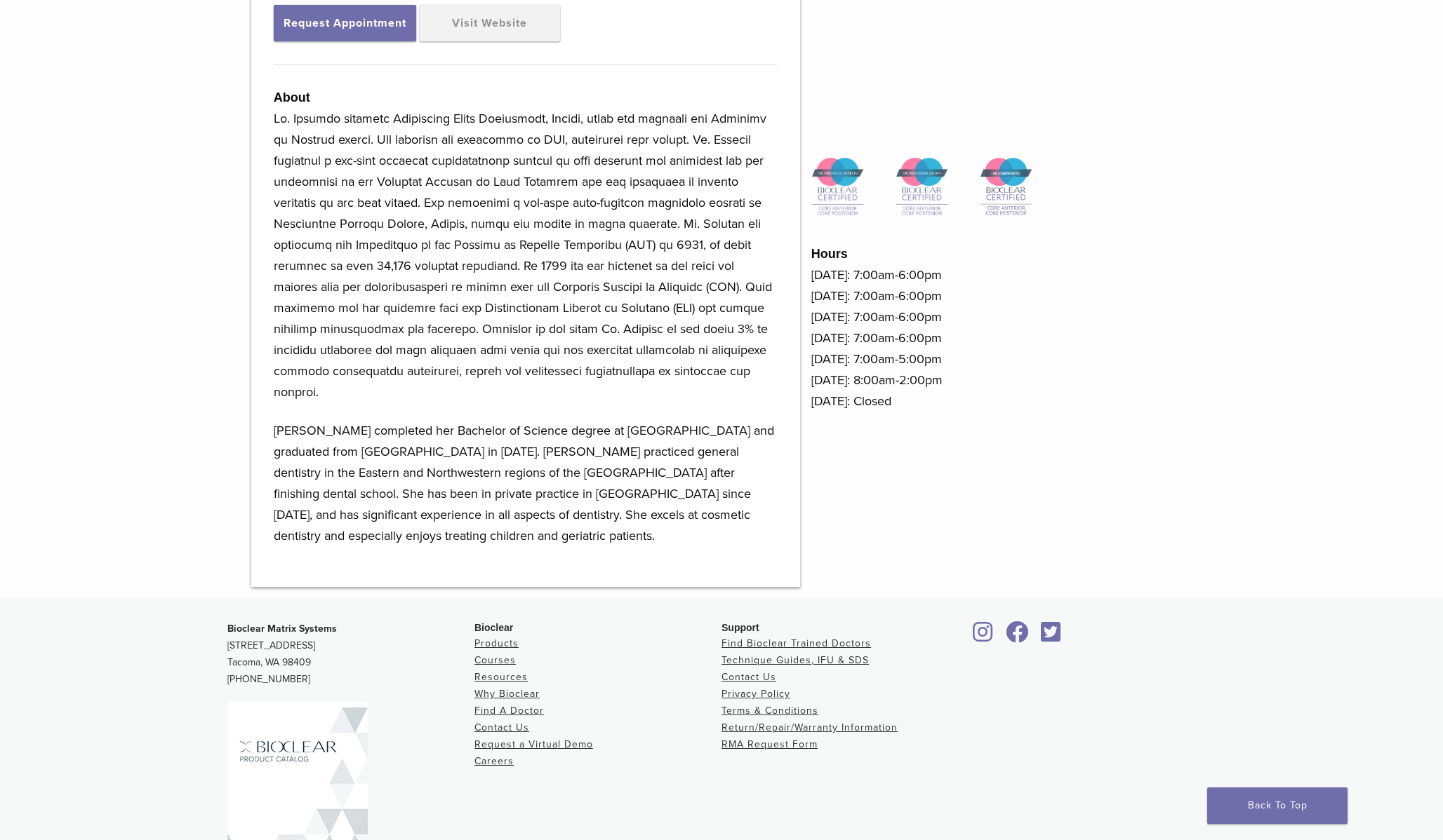
scroll to position [579, 0]
